Goal: Information Seeking & Learning: Learn about a topic

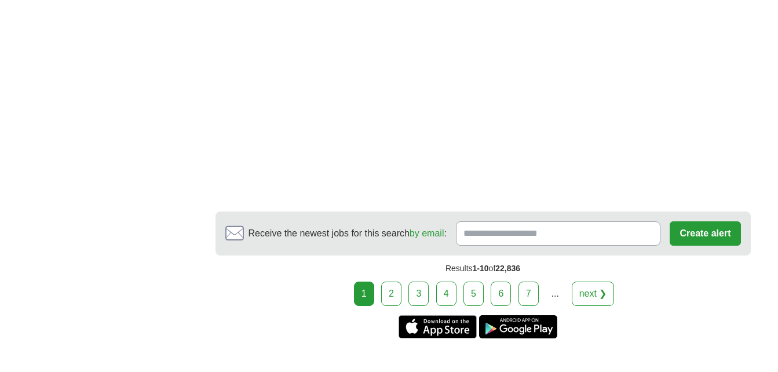
scroll to position [2172, 0]
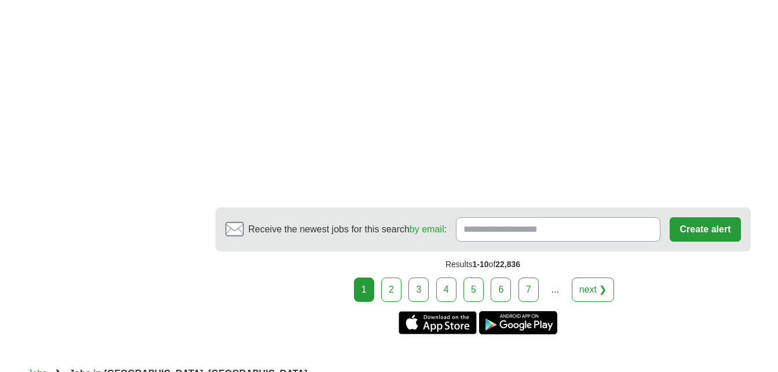
click at [393, 288] on link "2" at bounding box center [391, 290] width 20 height 24
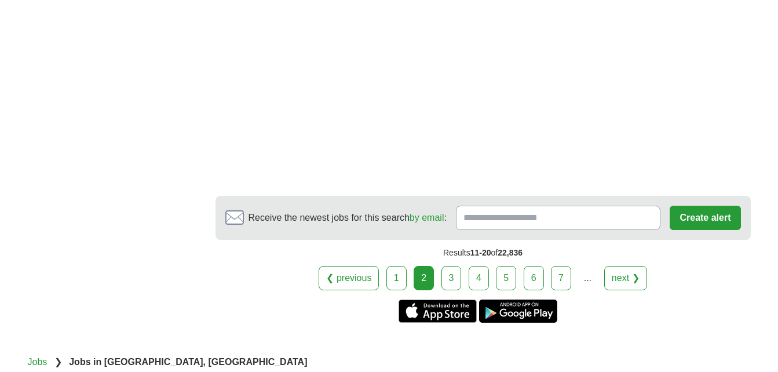
scroll to position [2180, 0]
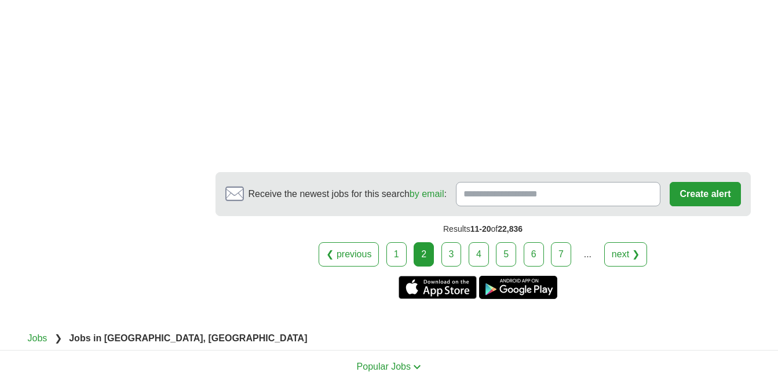
click at [449, 258] on link "3" at bounding box center [452, 254] width 20 height 24
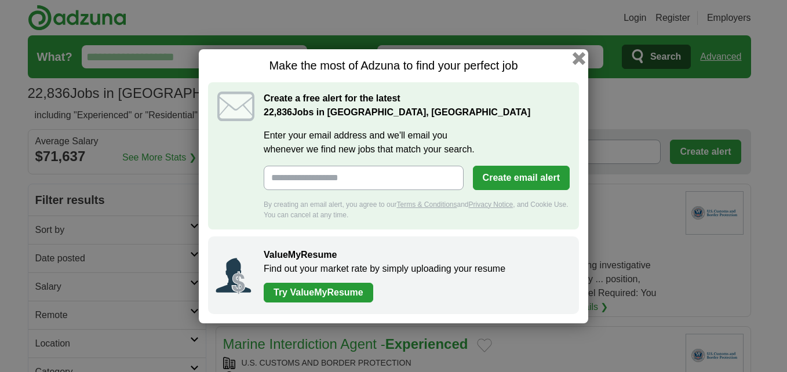
click at [576, 58] on button "button" at bounding box center [579, 58] width 13 height 13
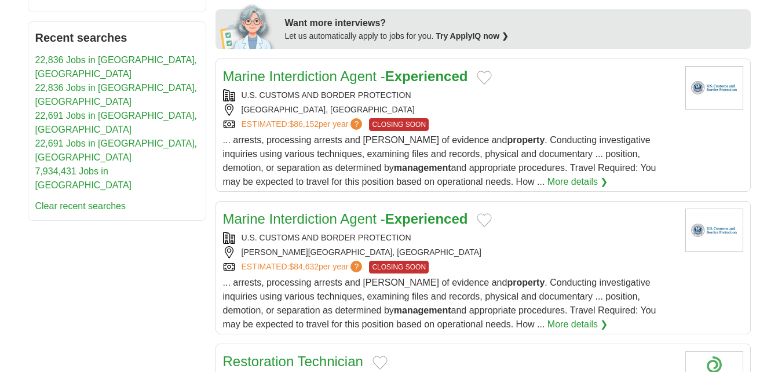
scroll to position [618, 0]
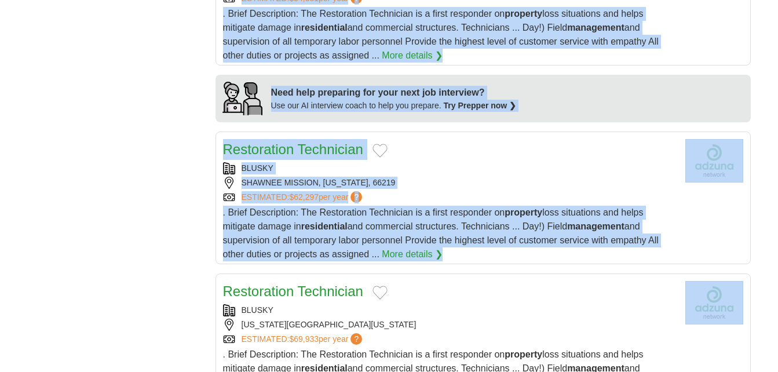
scroll to position [1046, 0]
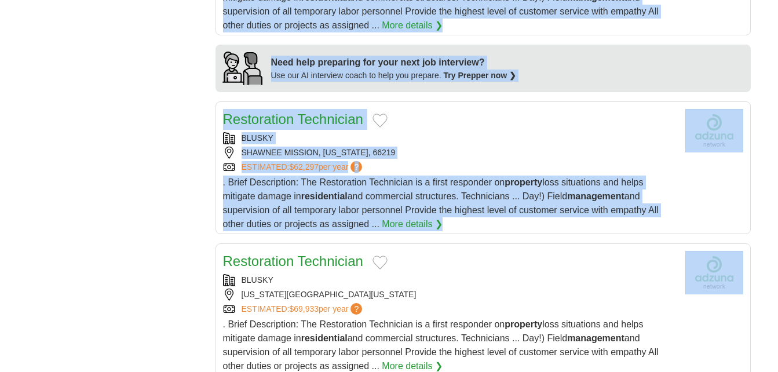
click at [777, 363] on body "Login Register Employers 22,836 Jobs in Westwood Hills, KS Salary Salary Select…" at bounding box center [389, 99] width 778 height 2285
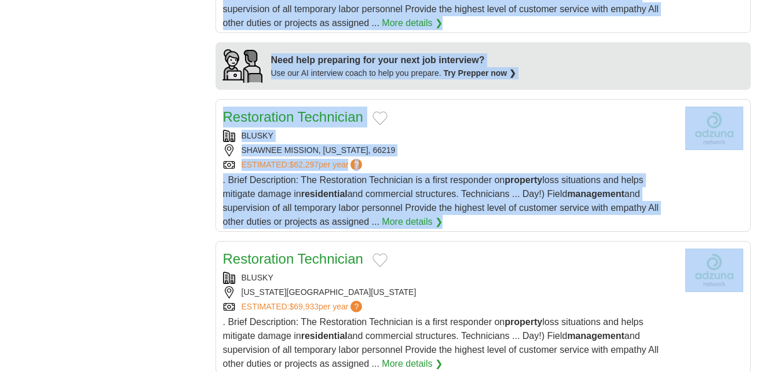
click at [777, 363] on body "Login Register Employers 22,836 Jobs in Westwood Hills, KS Salary Salary Select…" at bounding box center [389, 96] width 778 height 2285
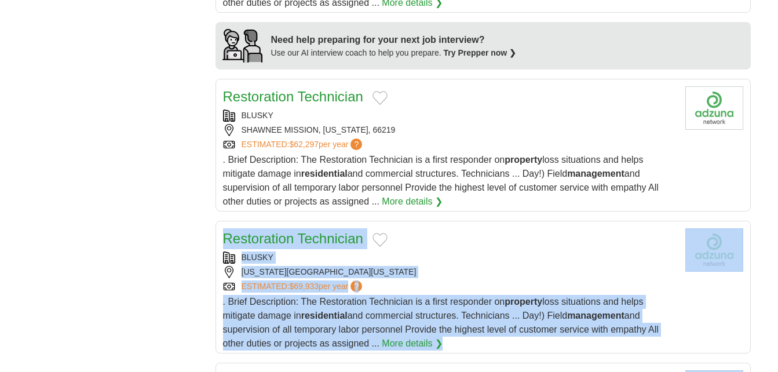
click at [777, 363] on body "Login Register Employers 22,836 Jobs in Westwood Hills, KS Salary Salary Select…" at bounding box center [389, 76] width 778 height 2285
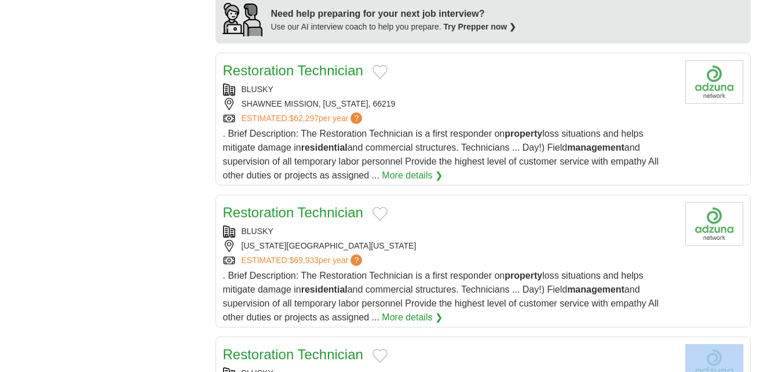
click at [777, 363] on body "Login Register Employers 22,836 Jobs in Westwood Hills, KS Salary Salary Select…" at bounding box center [389, 50] width 778 height 2285
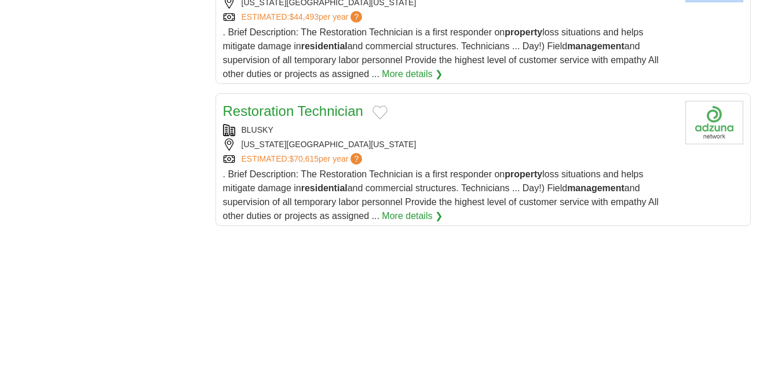
scroll to position [1523, 0]
